Goal: Navigation & Orientation: Understand site structure

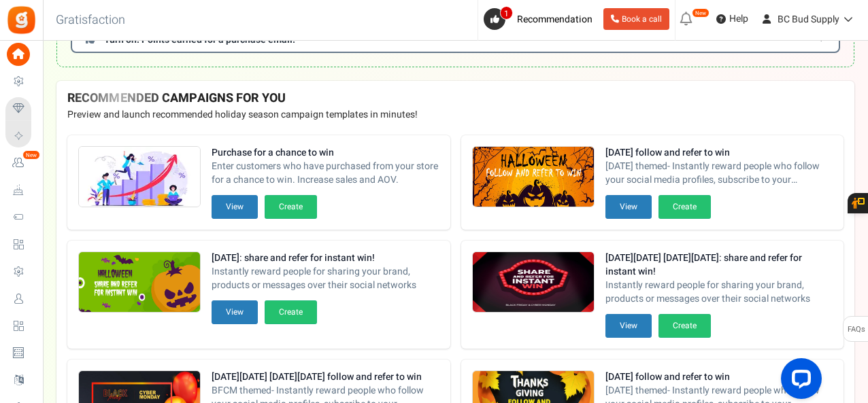
scroll to position [272, 0]
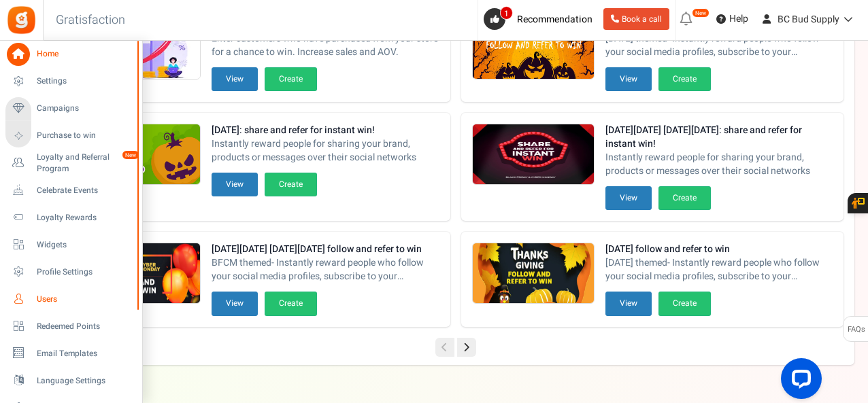
click at [44, 299] on span "Users" at bounding box center [84, 300] width 95 height 12
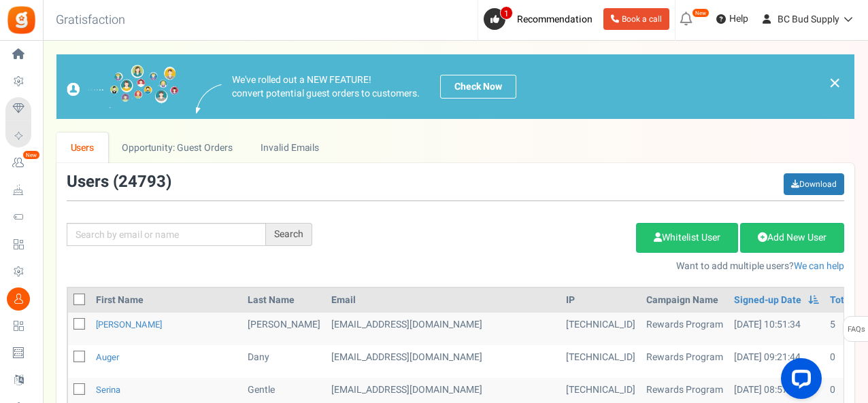
click at [139, 184] on span "24793" at bounding box center [142, 182] width 48 height 24
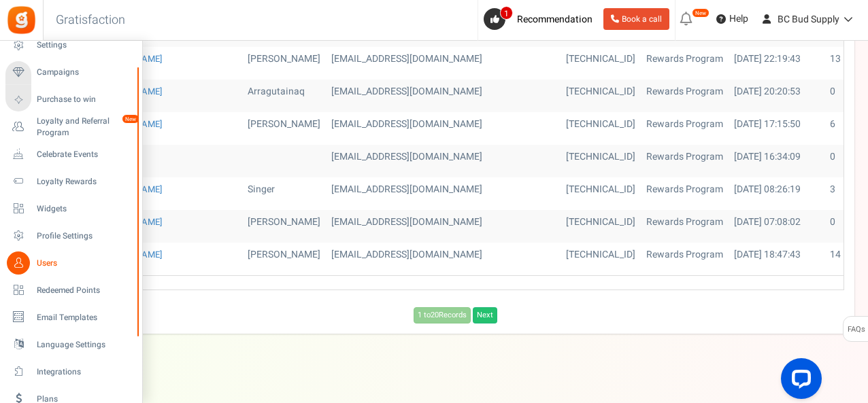
scroll to position [693, 0]
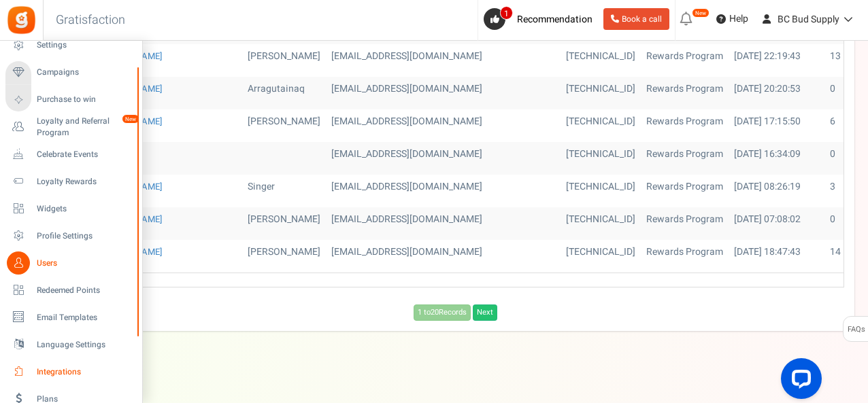
click at [54, 371] on span "Integrations" at bounding box center [84, 373] width 95 height 12
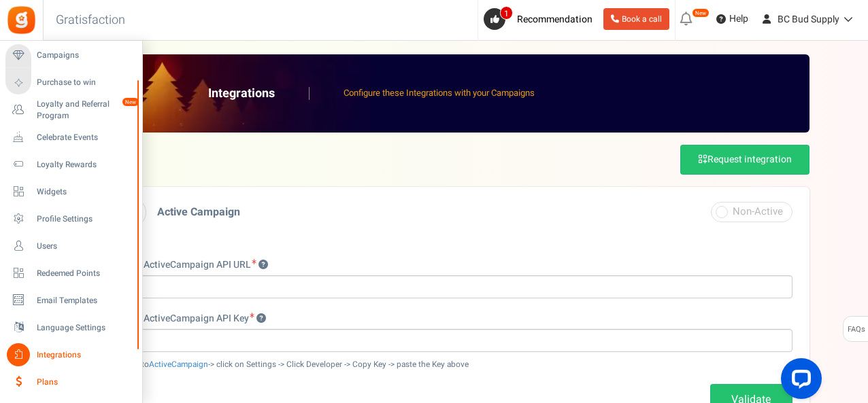
click at [42, 379] on span "Plans" at bounding box center [84, 383] width 95 height 12
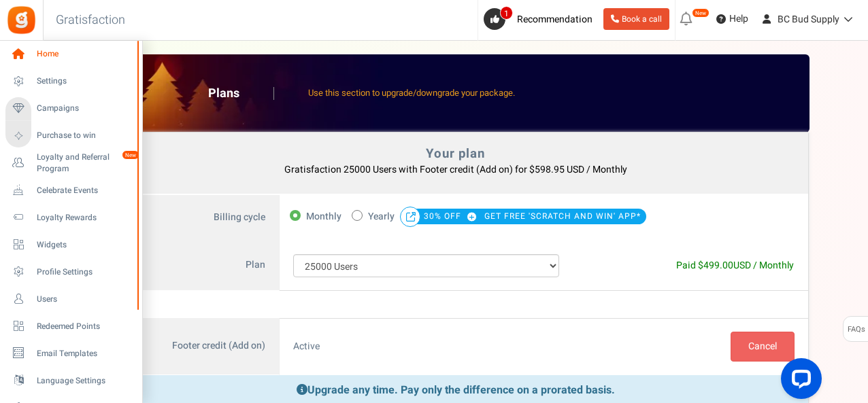
click at [49, 56] on span "Home" at bounding box center [84, 54] width 95 height 12
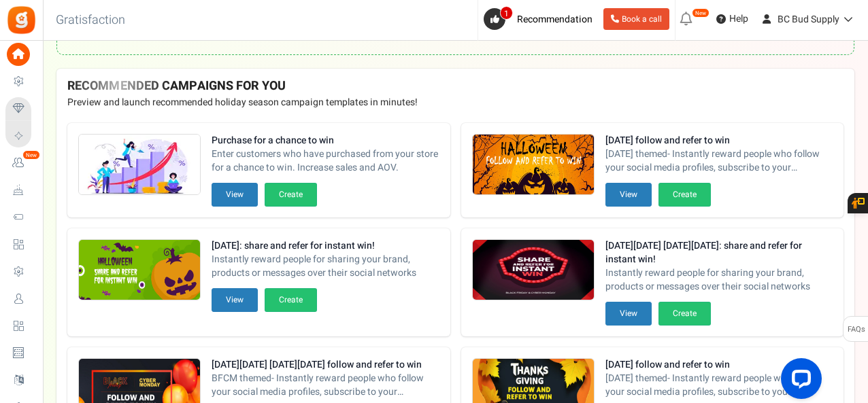
scroll to position [299, 0]
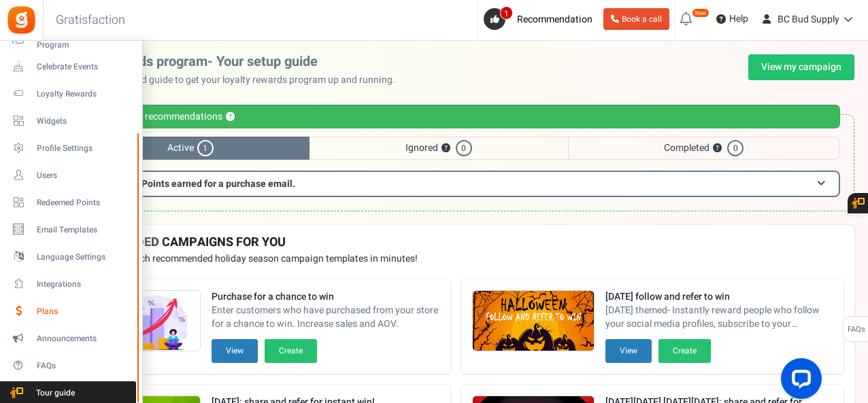
click at [49, 308] on span "Plans" at bounding box center [84, 312] width 95 height 12
